Goal: Task Accomplishment & Management: Use online tool/utility

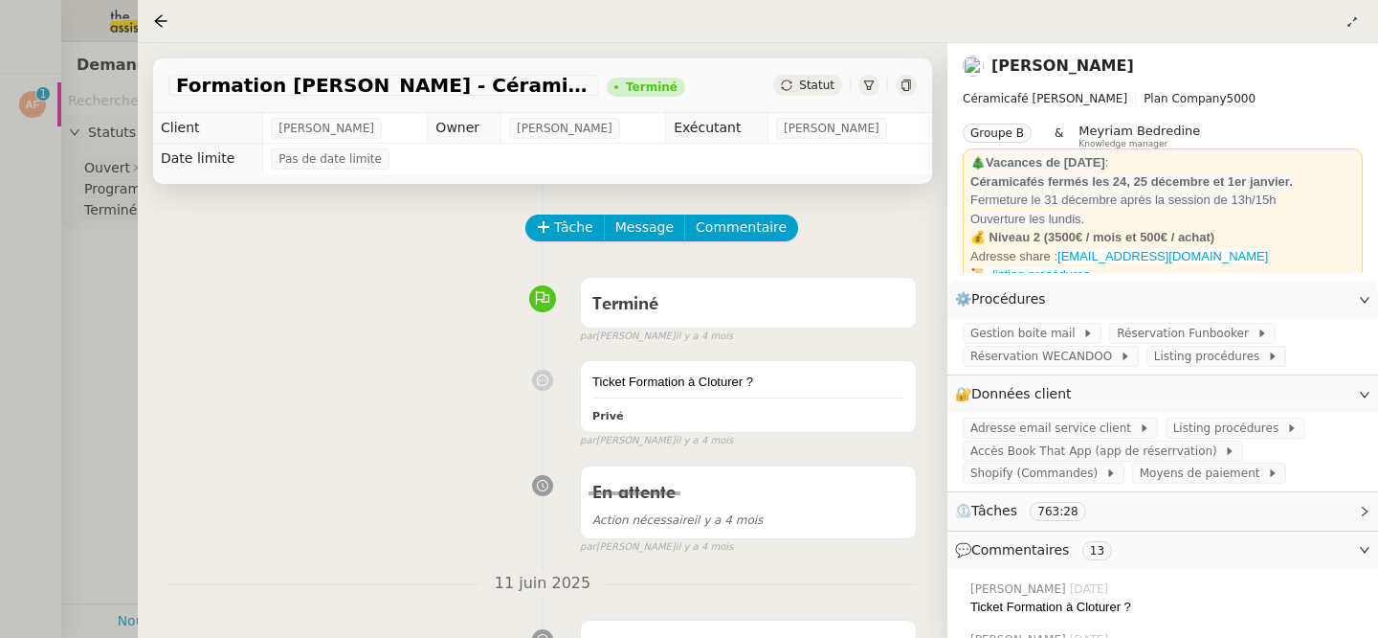
click at [34, 235] on div at bounding box center [689, 319] width 1378 height 638
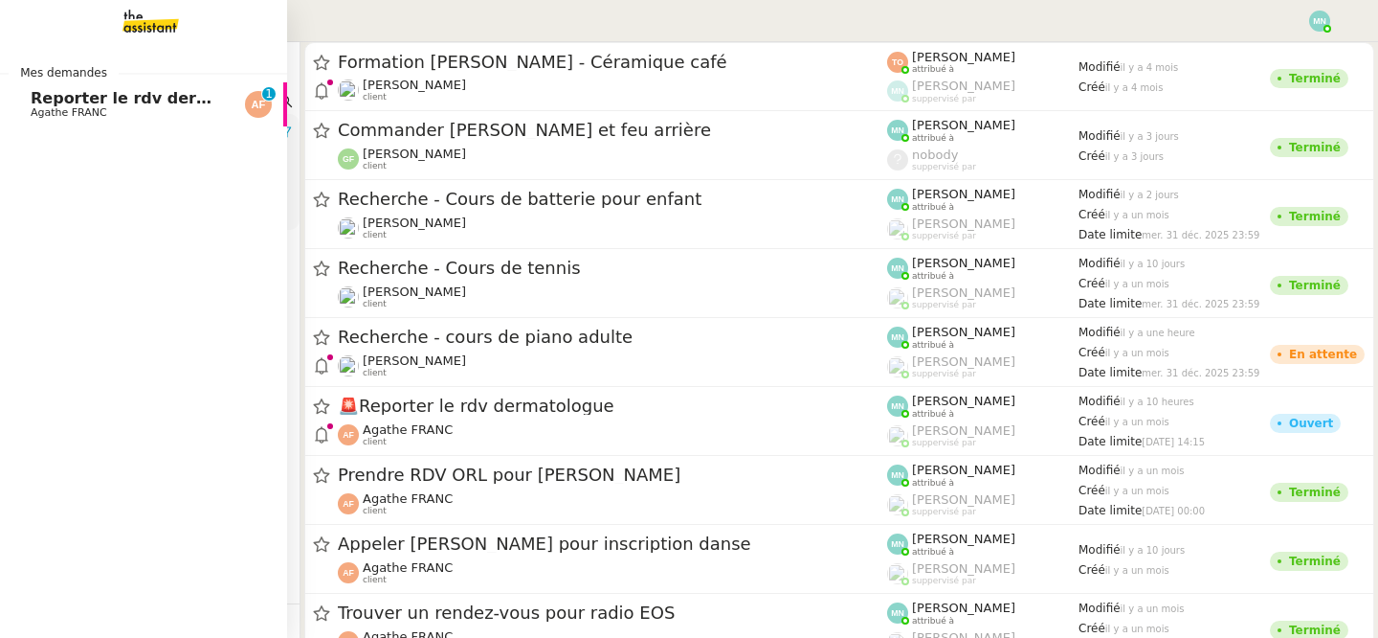
click at [60, 111] on span "Agathe FRANC" at bounding box center [69, 112] width 77 height 12
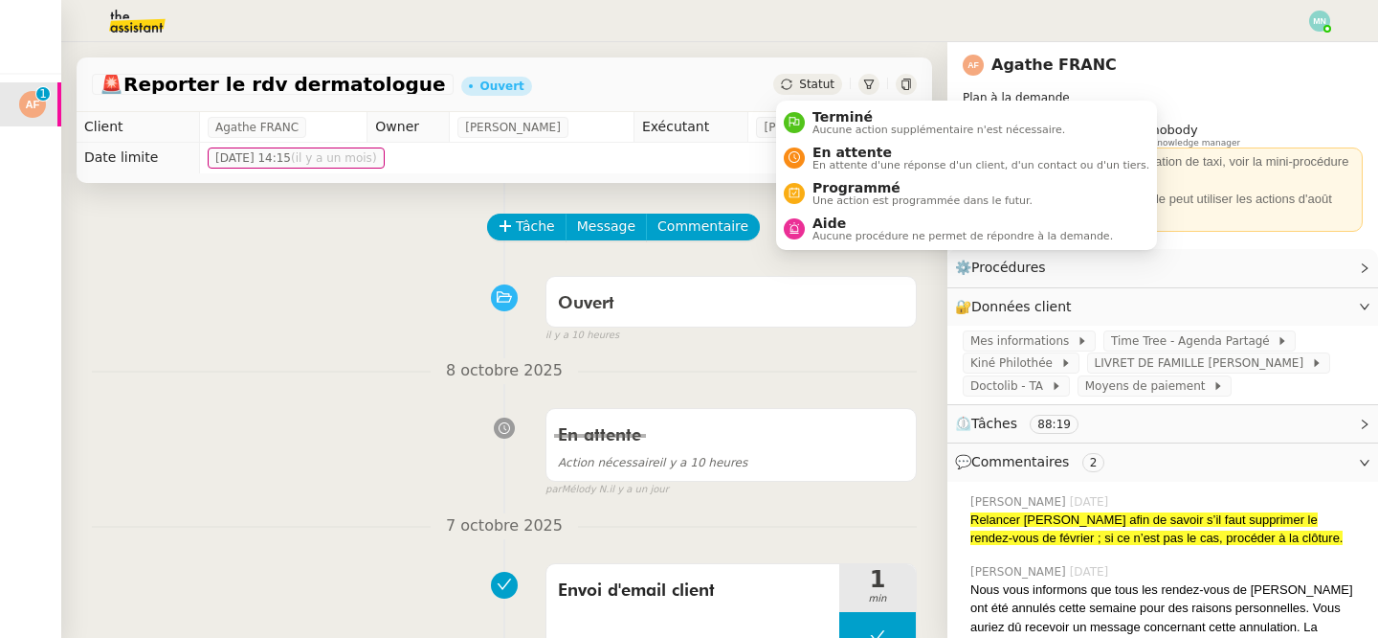
click at [799, 90] on div "Statut" at bounding box center [807, 84] width 69 height 21
click at [861, 160] on span "En attente d'une réponse d'un client, d'un contact ou d'un tiers." at bounding box center [981, 165] width 337 height 11
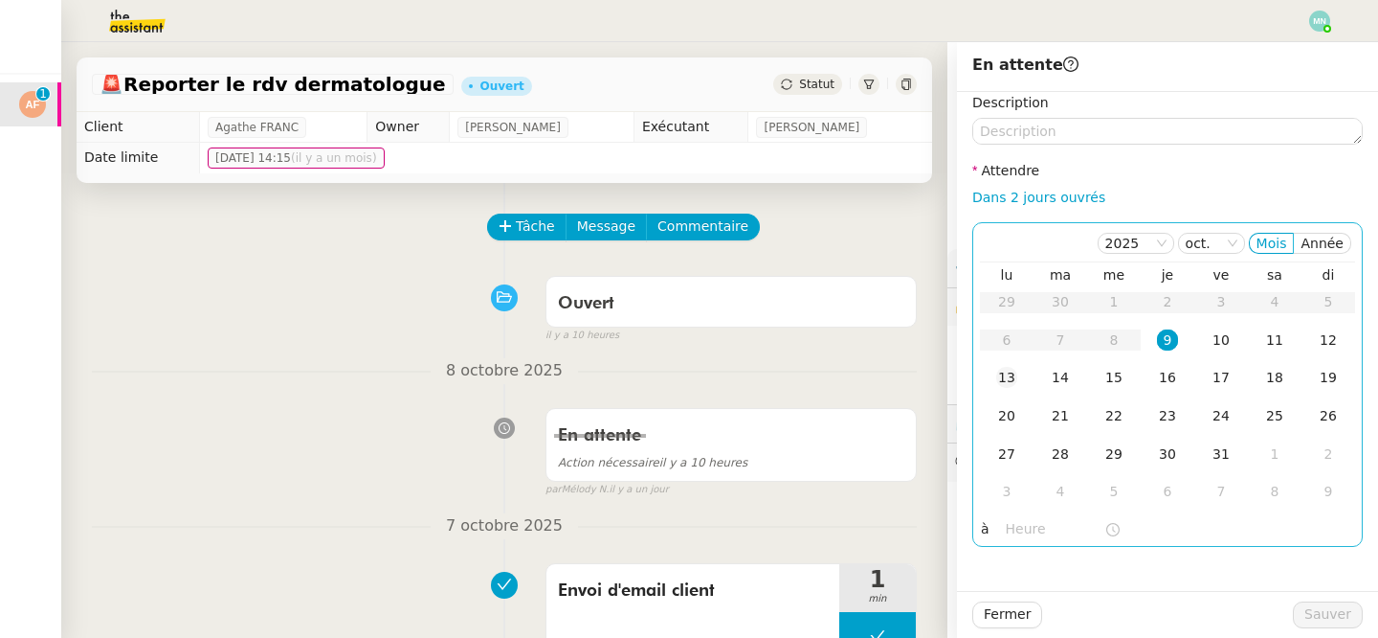
click at [1015, 381] on div "13" at bounding box center [1006, 377] width 21 height 21
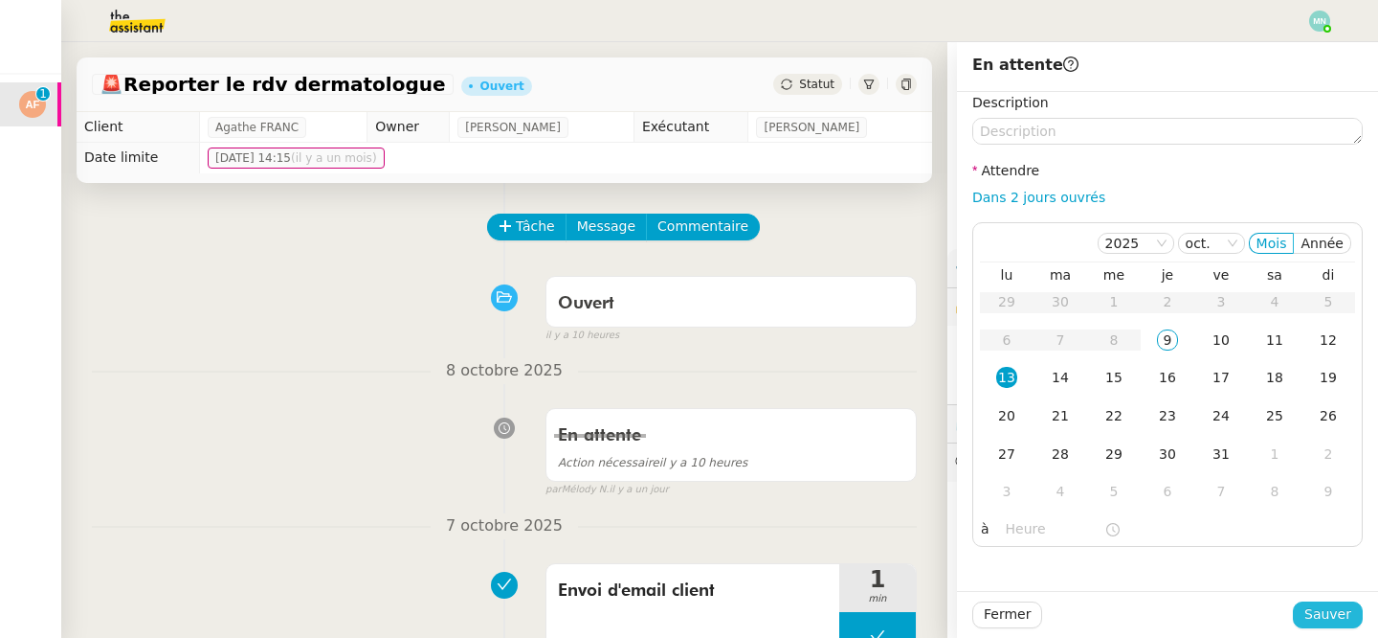
click at [1325, 617] on span "Sauver" at bounding box center [1328, 614] width 47 height 22
